Goal: Information Seeking & Learning: Check status

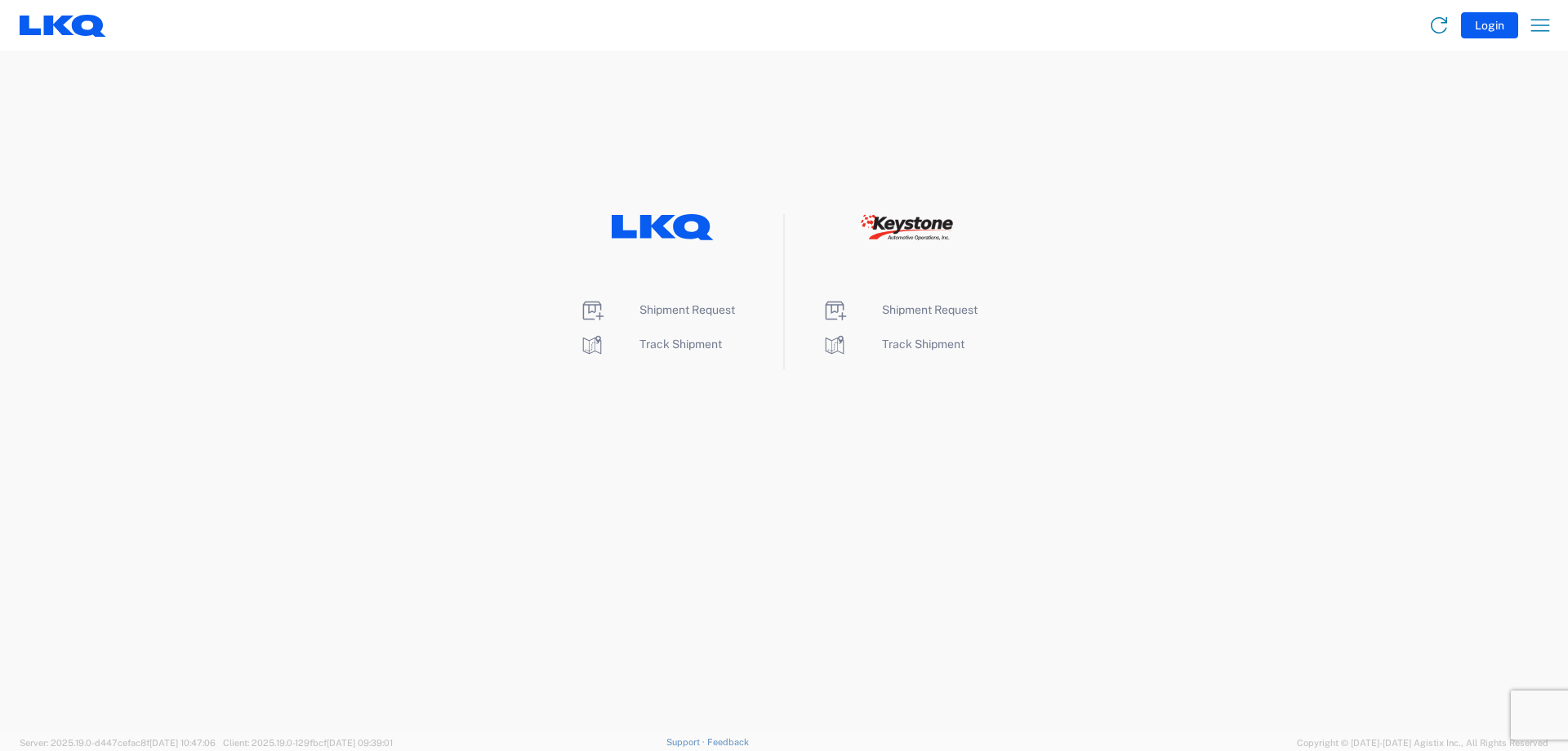
click at [655, 352] on li "Track Shipment" at bounding box center [663, 345] width 168 height 27
click at [652, 341] on span "Track Shipment" at bounding box center [680, 344] width 82 height 13
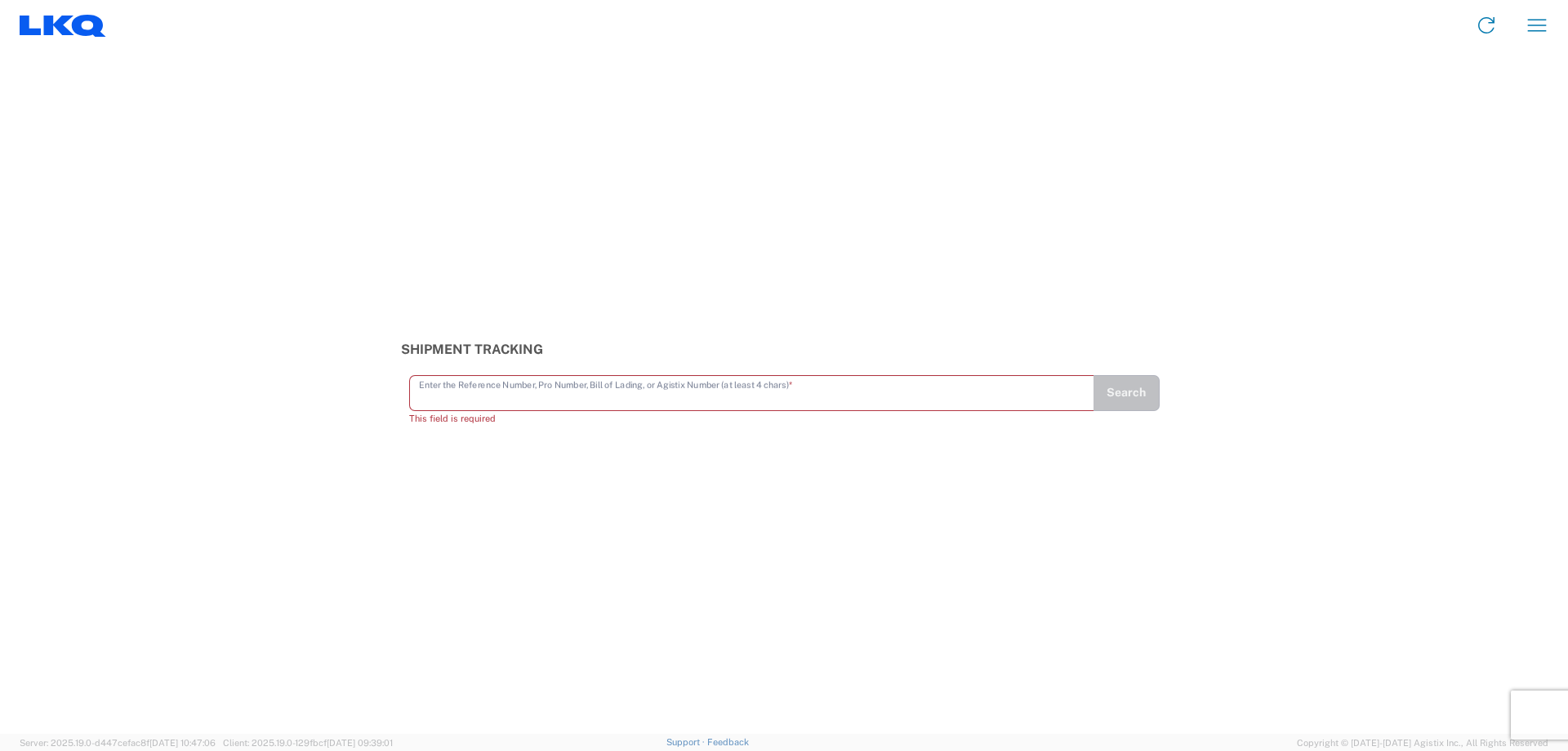
click at [464, 395] on input "text" at bounding box center [751, 391] width 665 height 28
click at [498, 390] on input "text" at bounding box center [751, 391] width 665 height 28
type input "56862723"
